Goal: Information Seeking & Learning: Learn about a topic

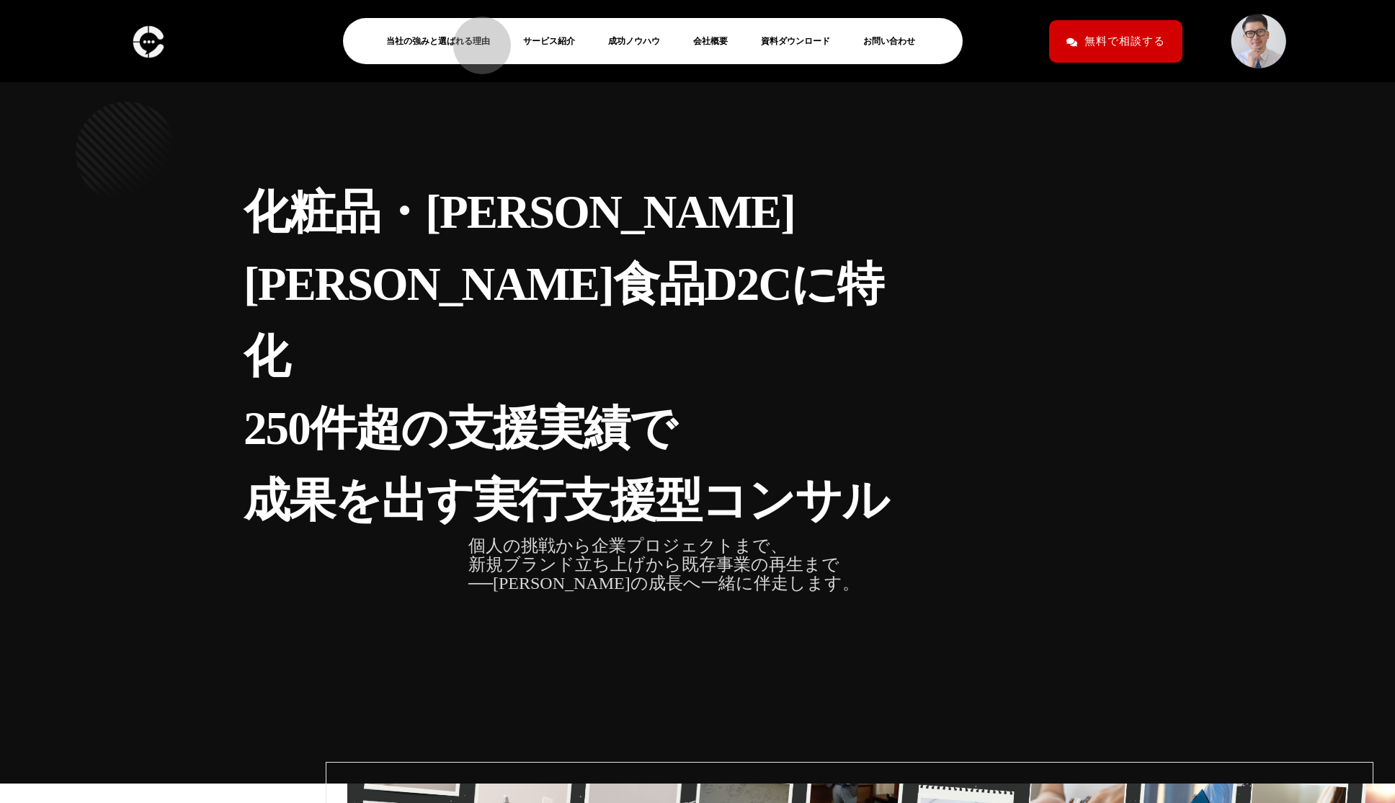
click at [475, 38] on link "当社の強みと選ばれる理由" at bounding box center [443, 40] width 115 height 17
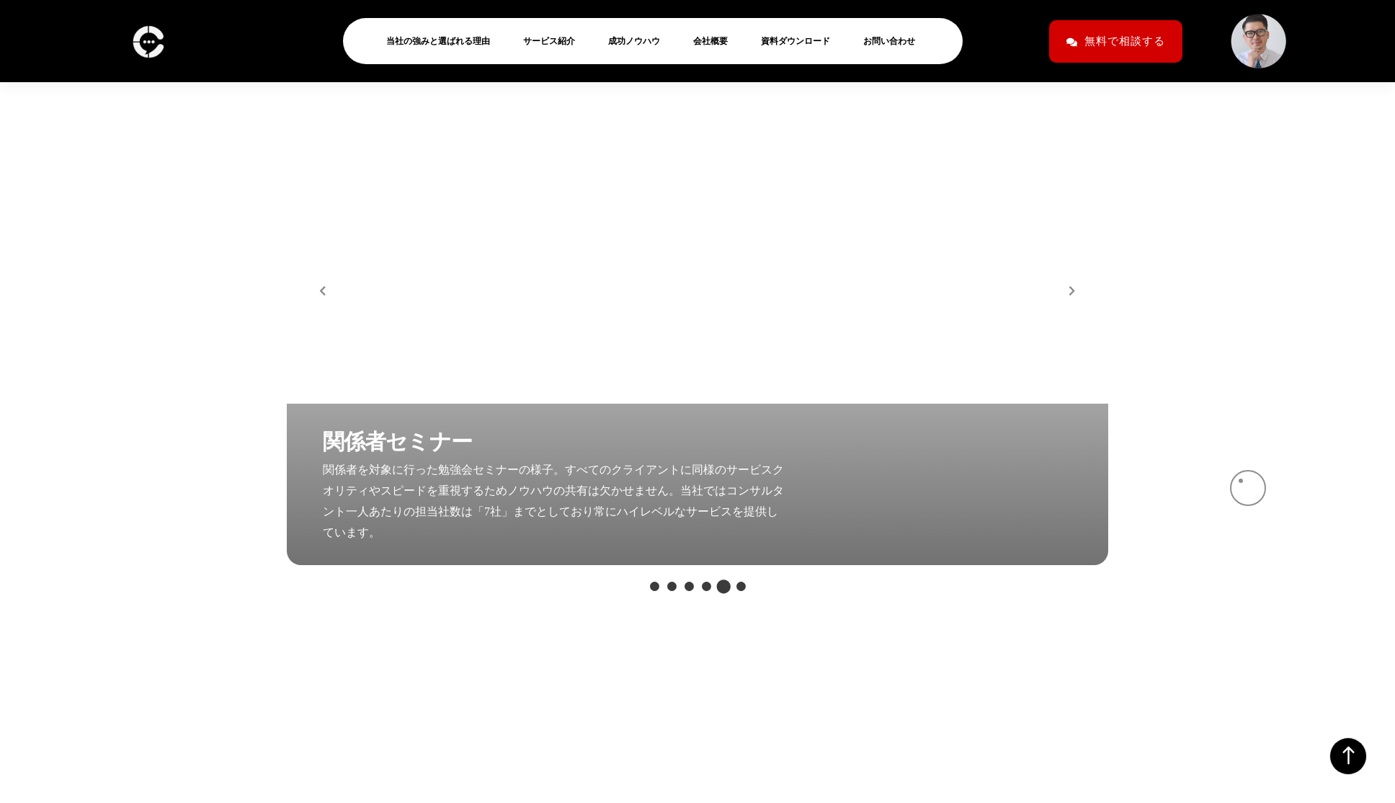
scroll to position [2937, 0]
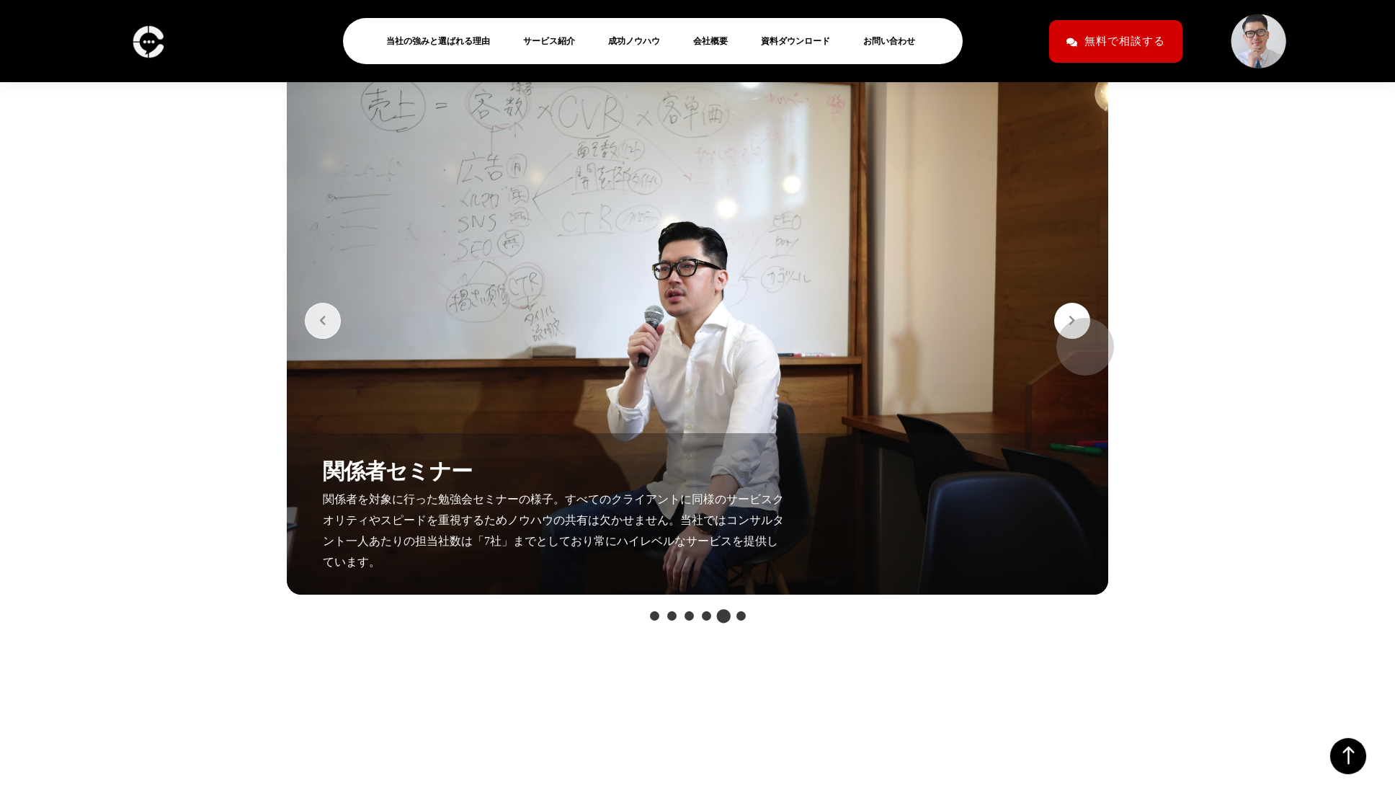
click at [1078, 339] on button "button" at bounding box center [1072, 321] width 36 height 36
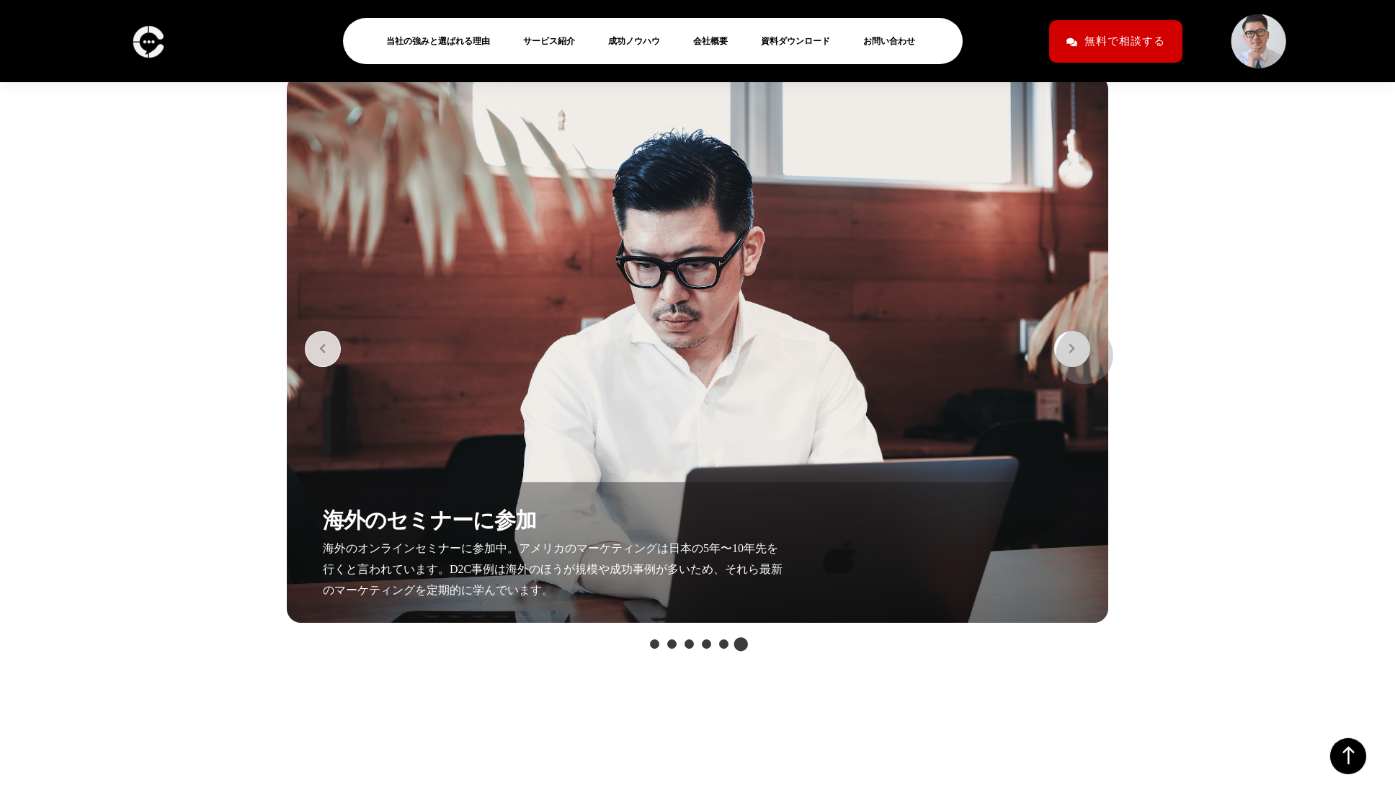
scroll to position [2890, 0]
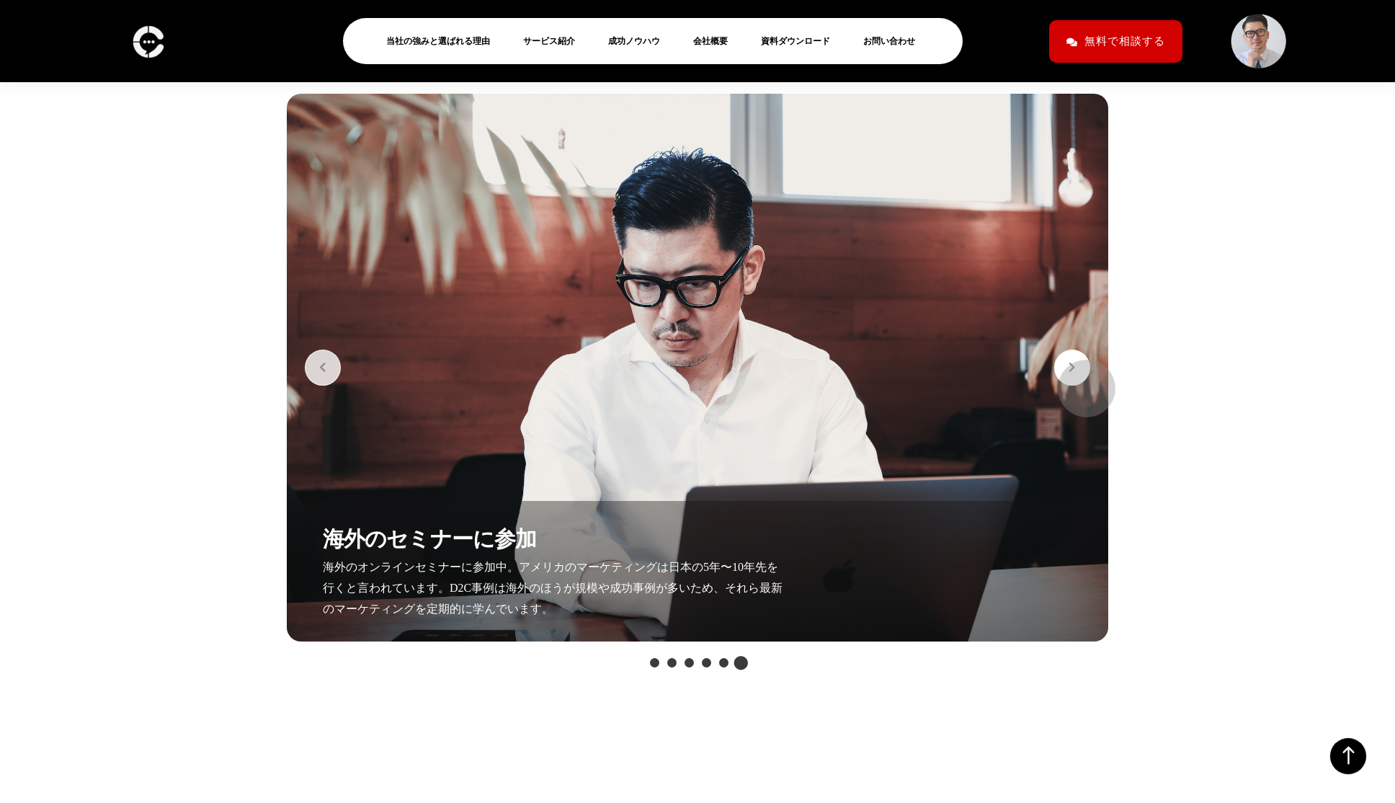
click at [1079, 381] on button "button" at bounding box center [1072, 367] width 36 height 36
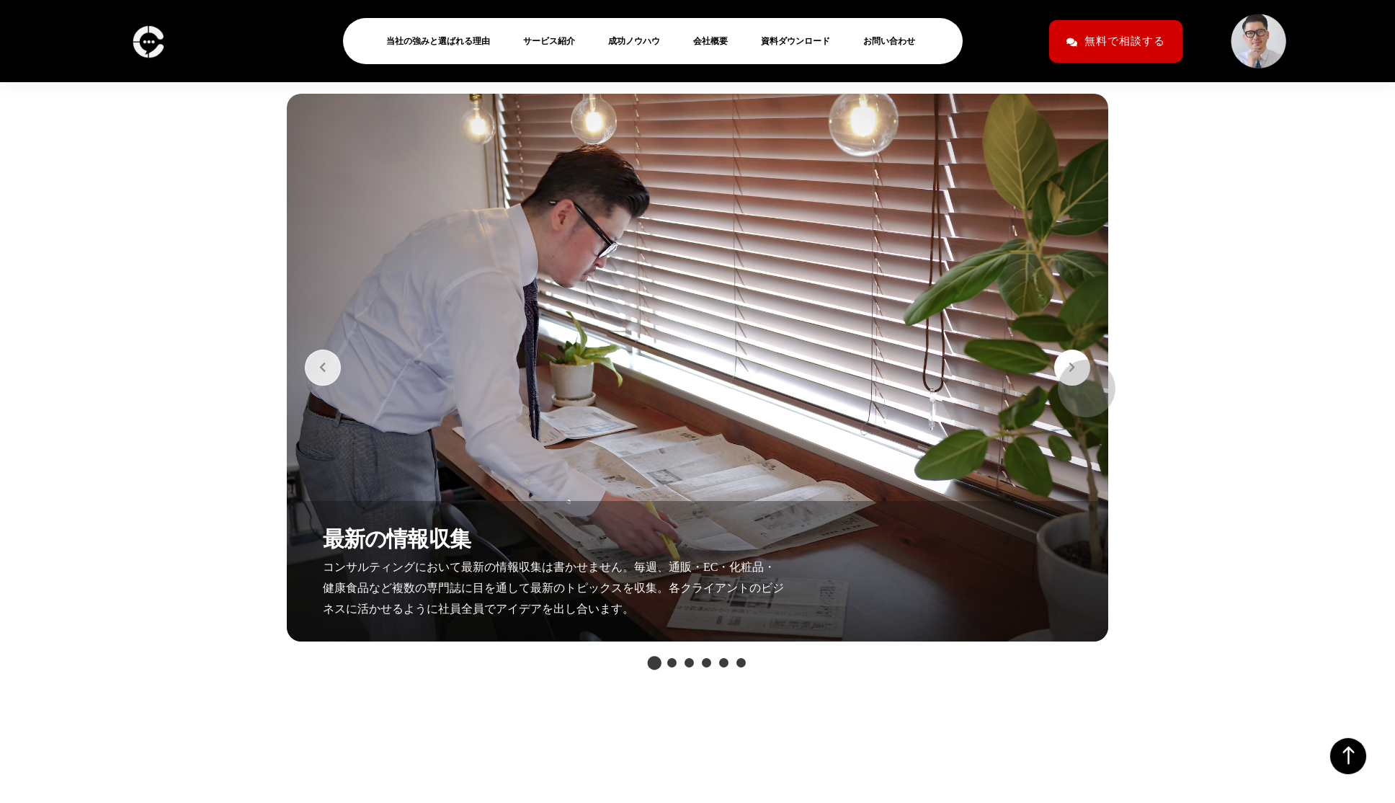
click at [1079, 381] on button "button" at bounding box center [1072, 367] width 36 height 36
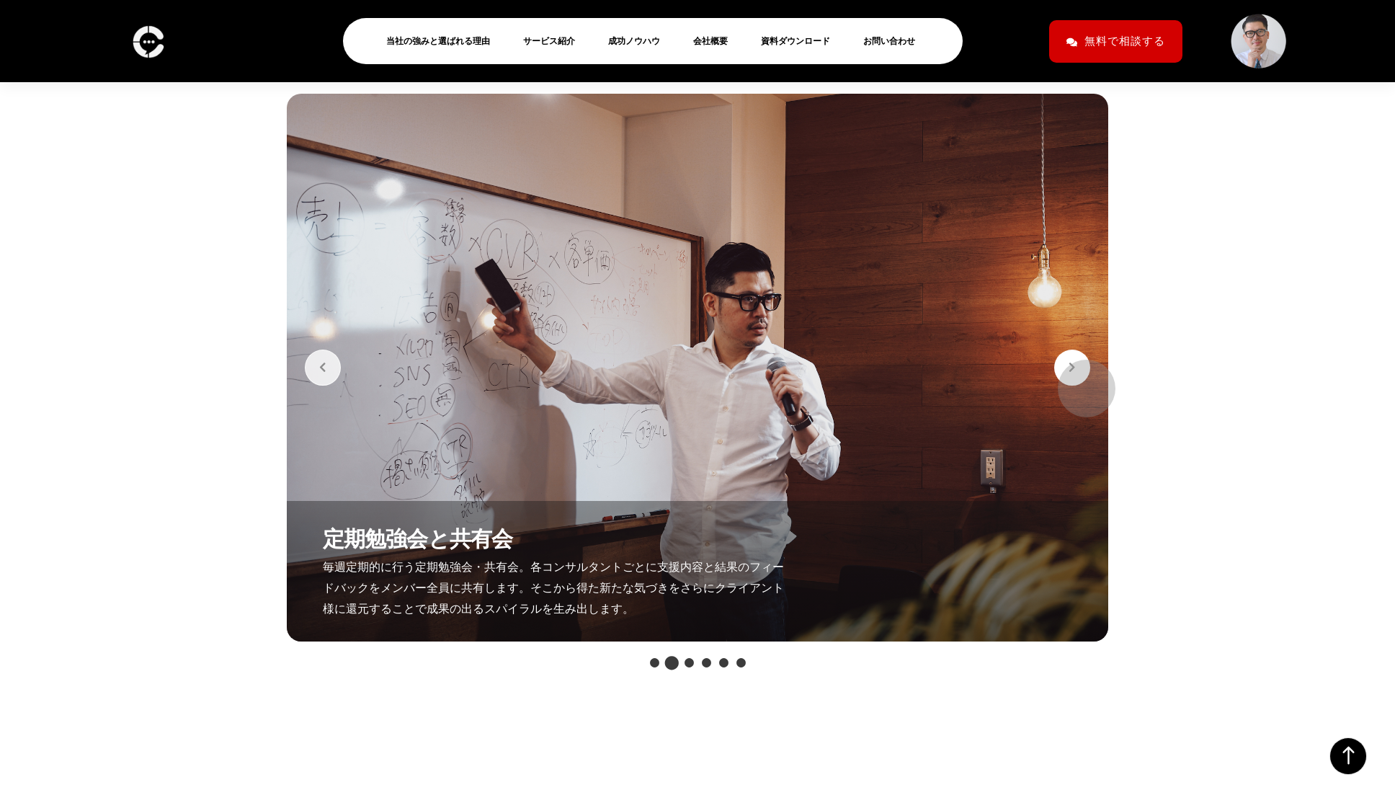
click at [1079, 381] on button "button" at bounding box center [1072, 367] width 36 height 36
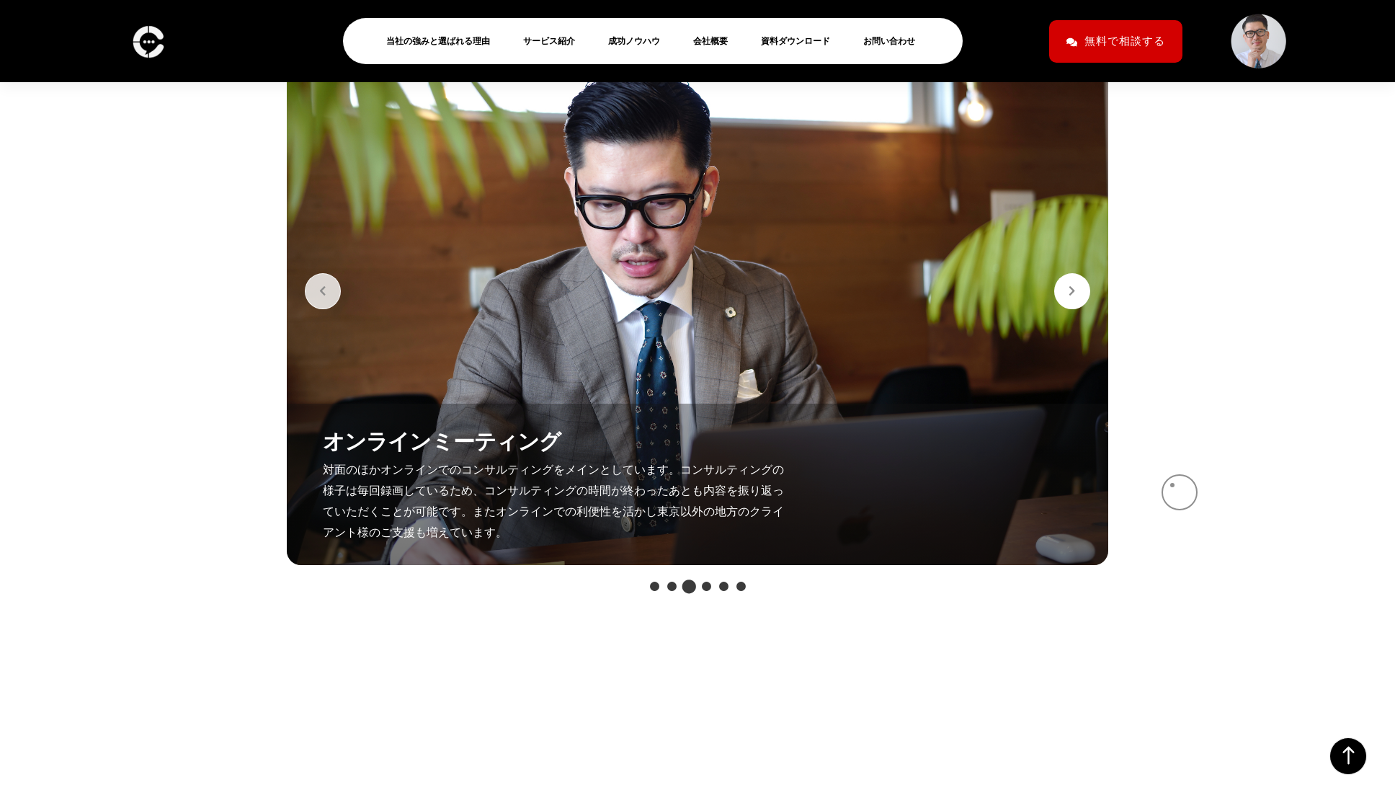
scroll to position [3617, 0]
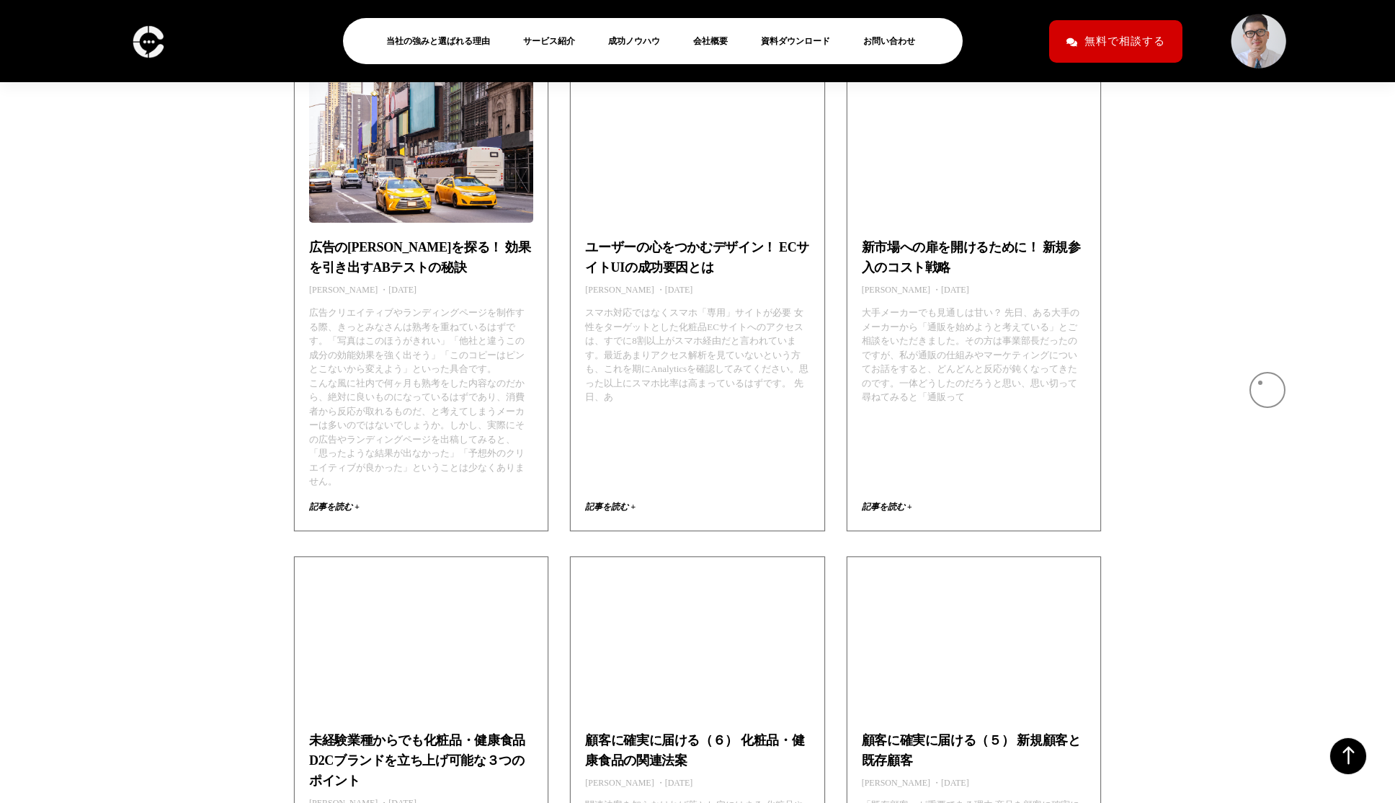
scroll to position [1116, 0]
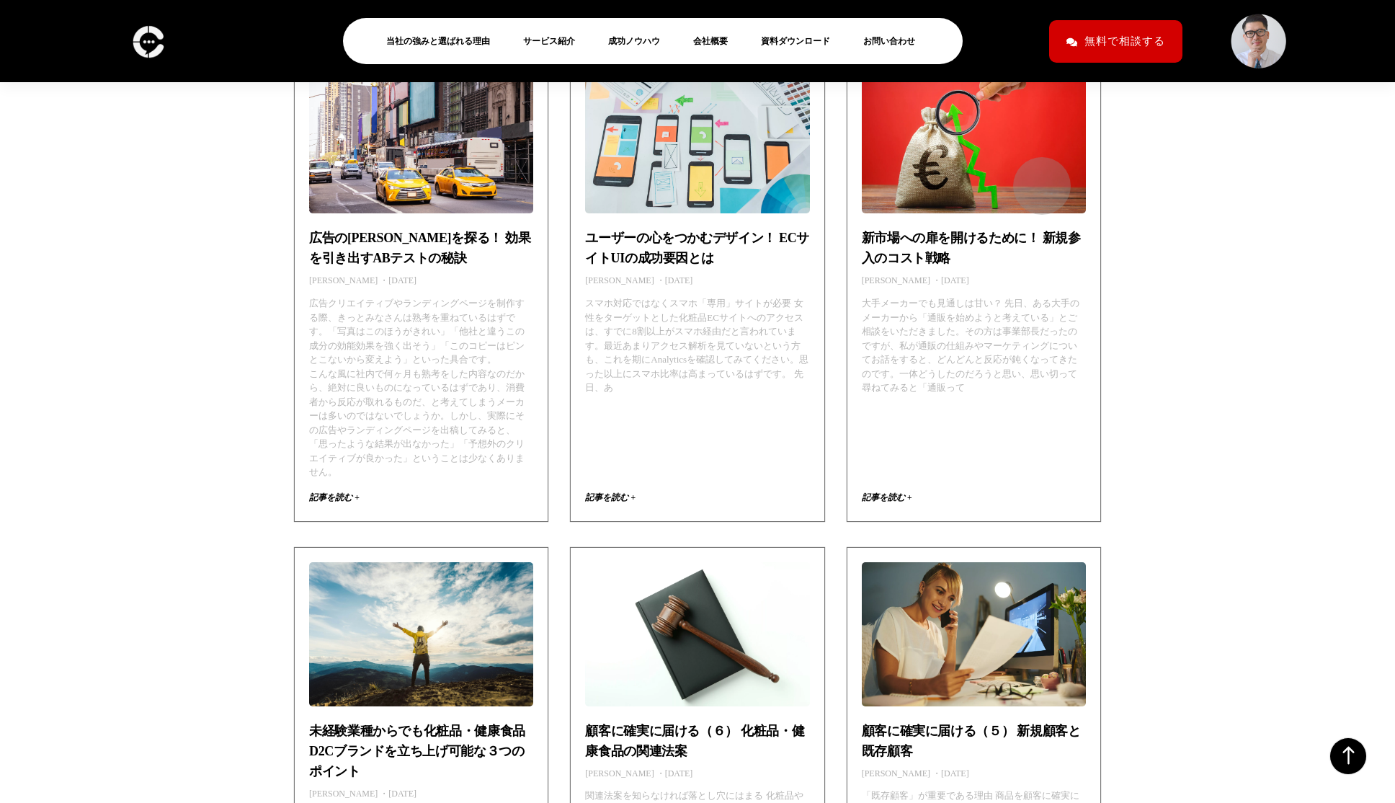
click at [1035, 179] on img at bounding box center [973, 142] width 226 height 146
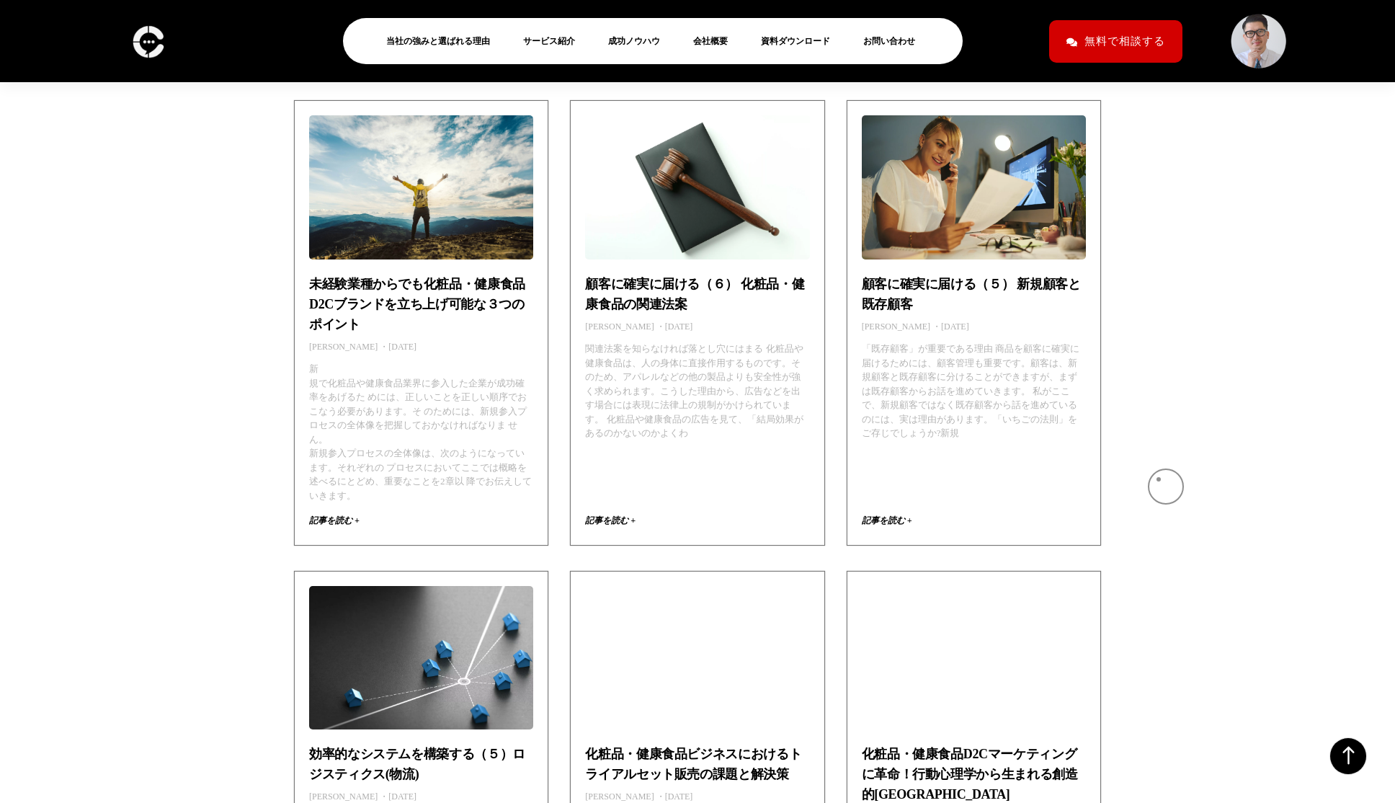
scroll to position [1572, 0]
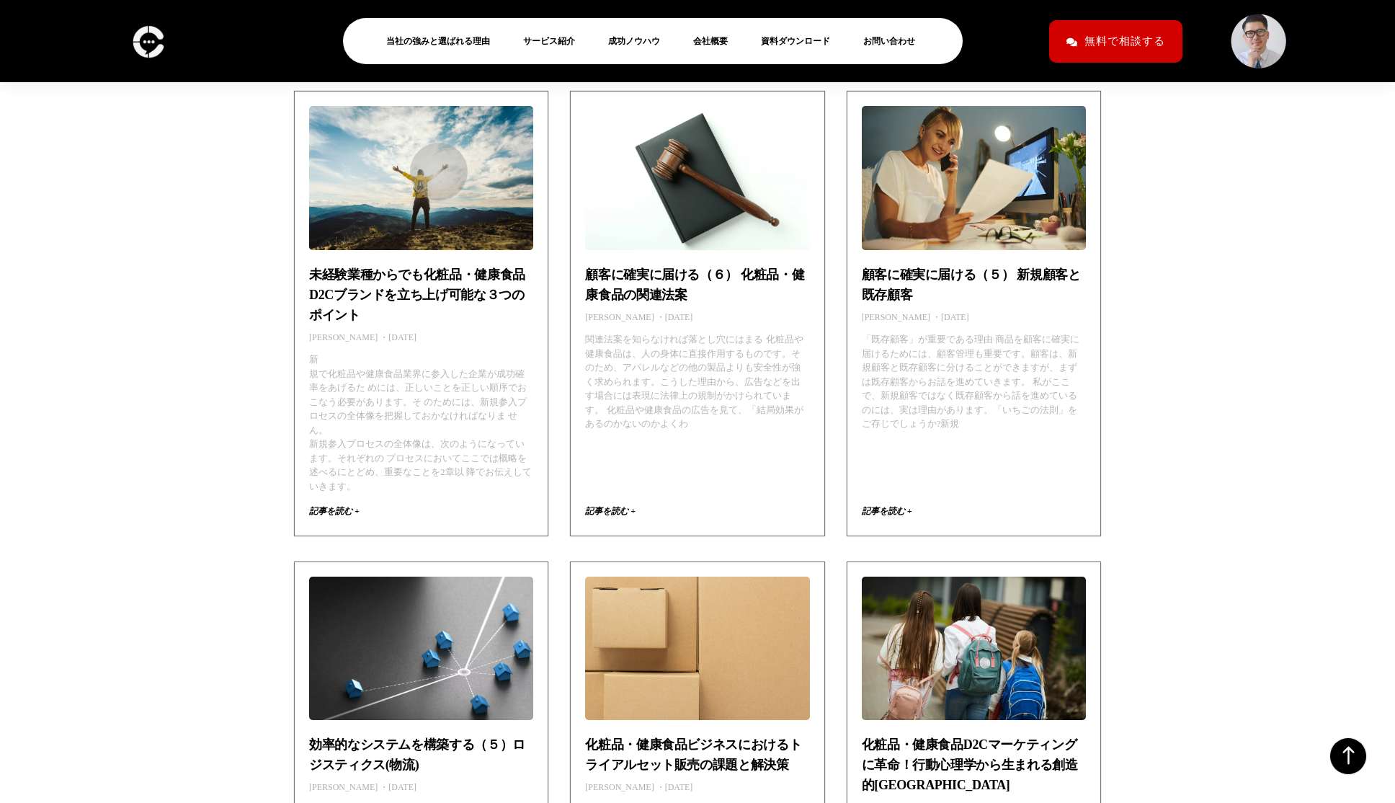
click at [418, 158] on img at bounding box center [421, 177] width 258 height 145
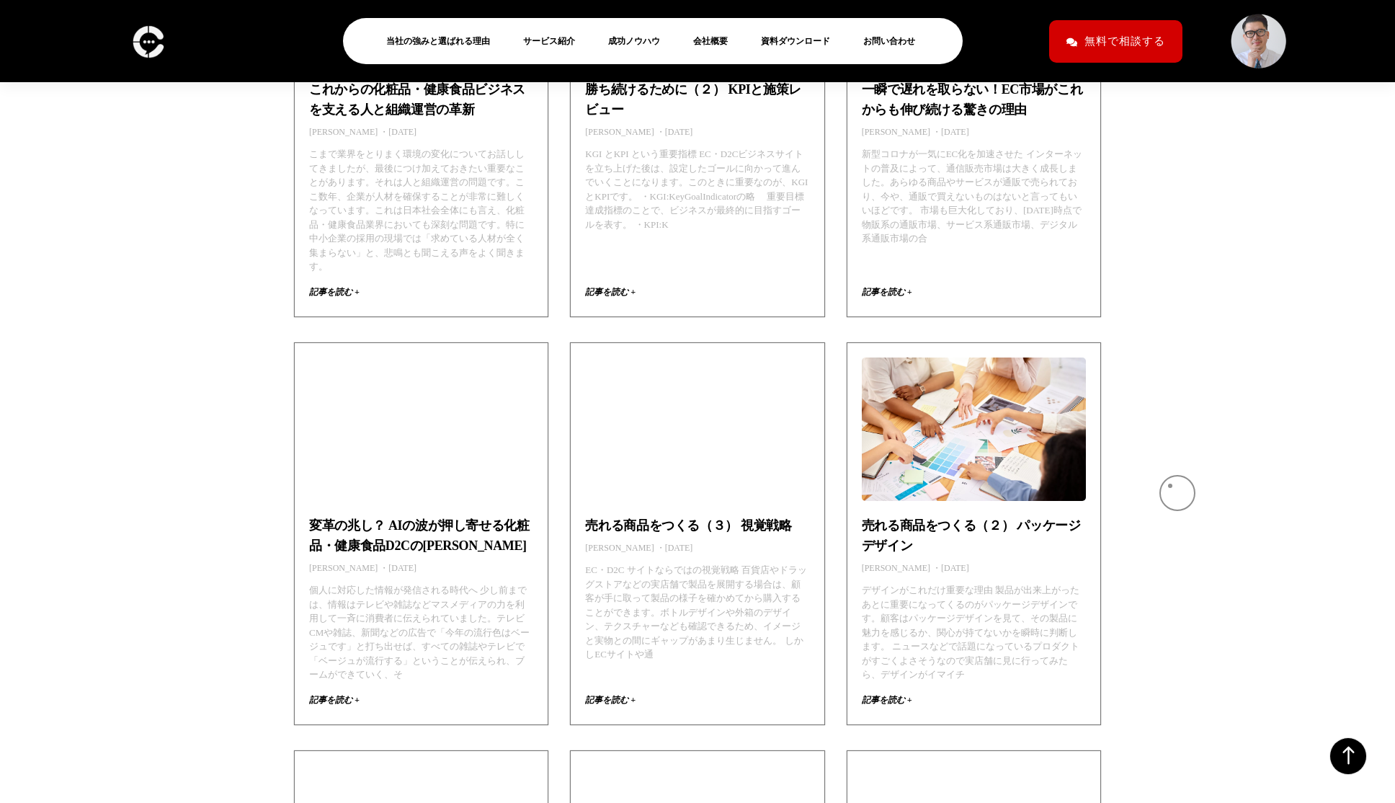
scroll to position [8318, 0]
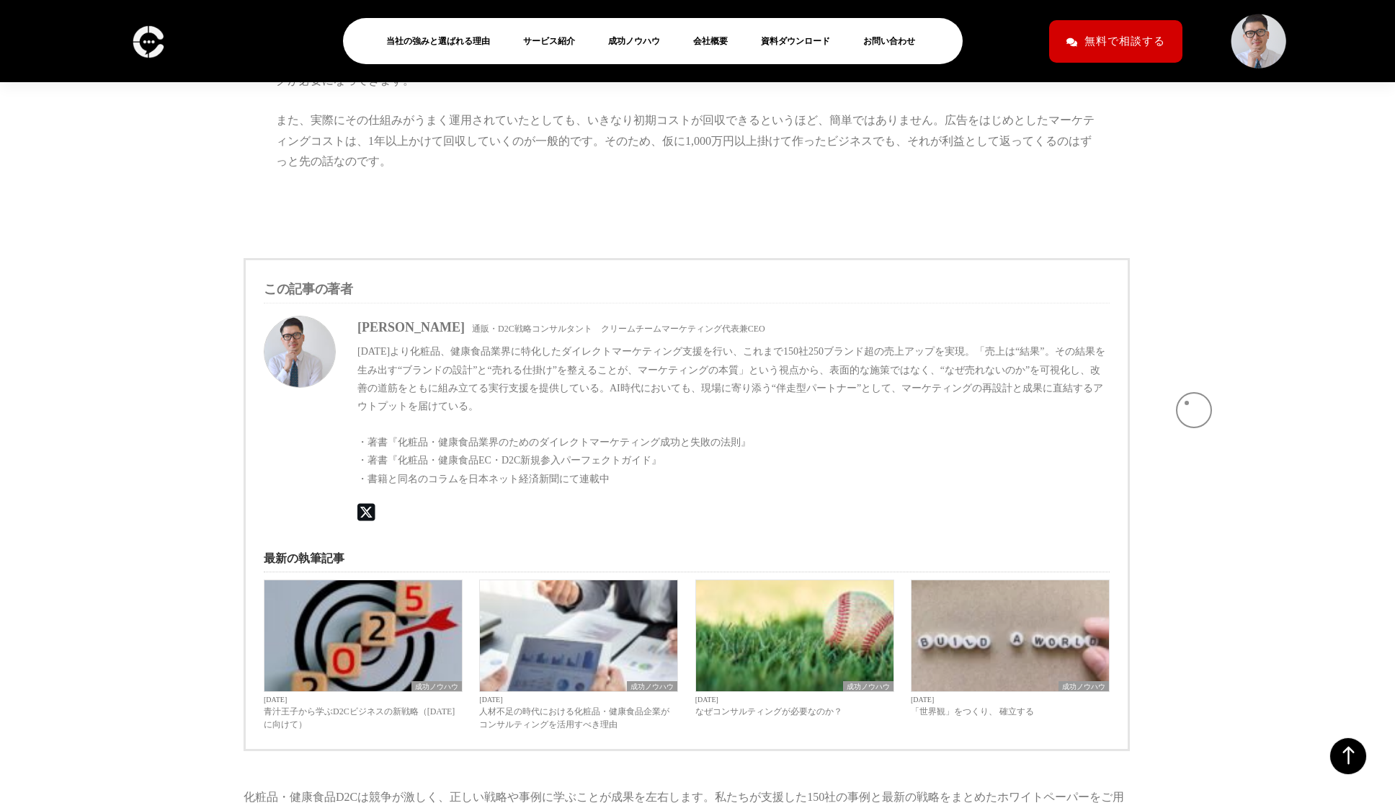
scroll to position [2063, 0]
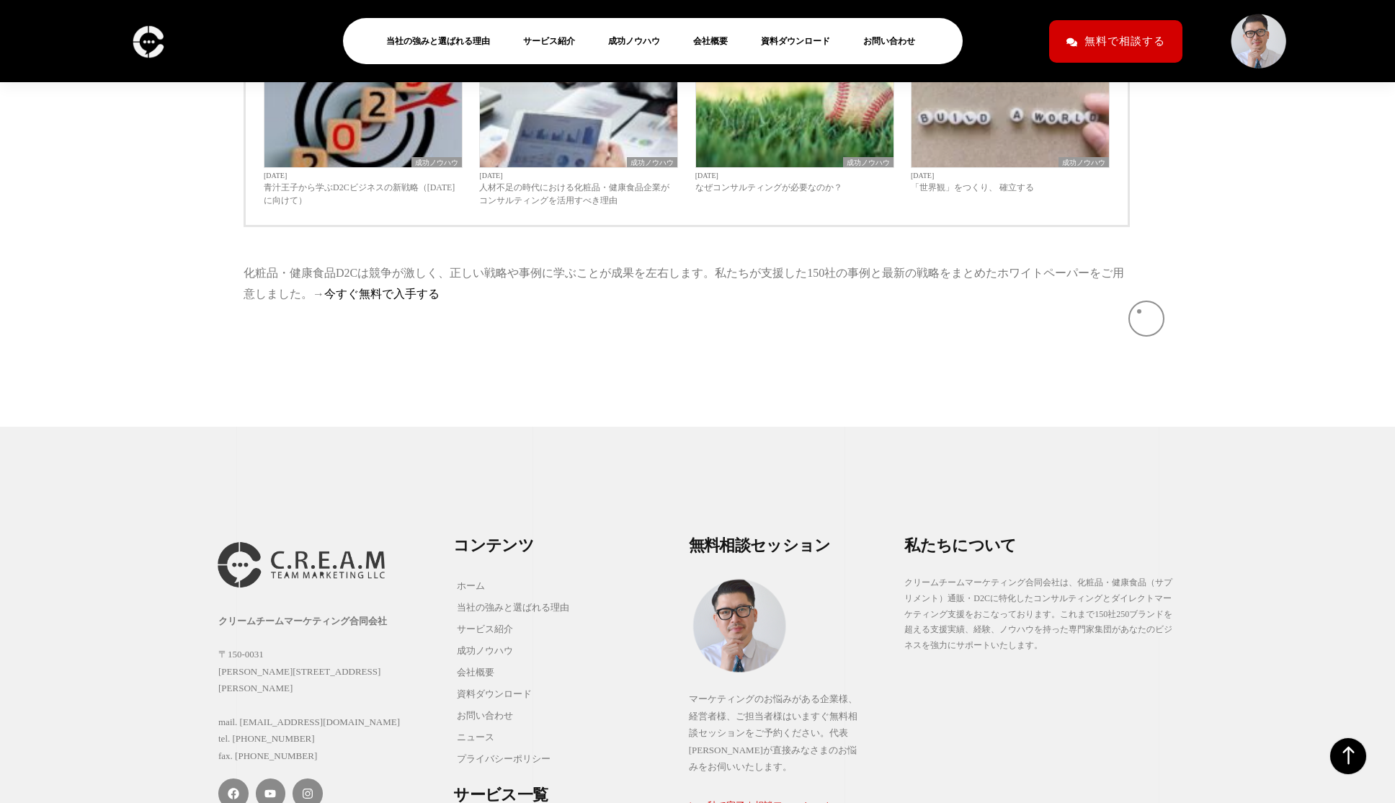
scroll to position [6191, 0]
